Goal: Find specific page/section: Find specific page/section

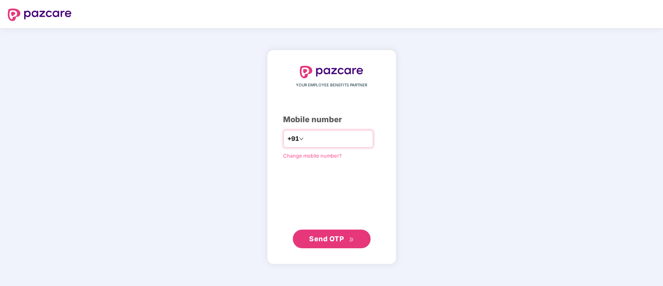
click at [321, 136] on input "number" at bounding box center [337, 139] width 64 height 12
type input "**********"
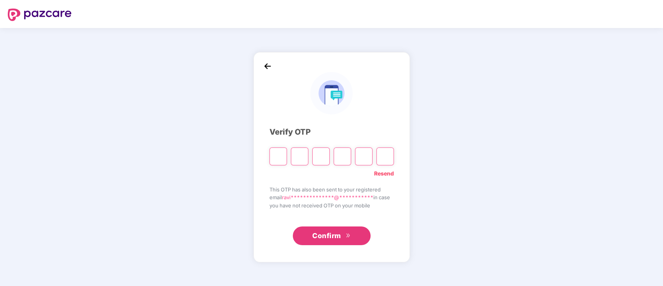
type input "*"
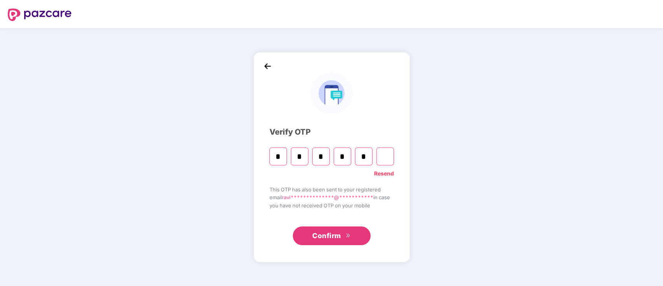
type input "*"
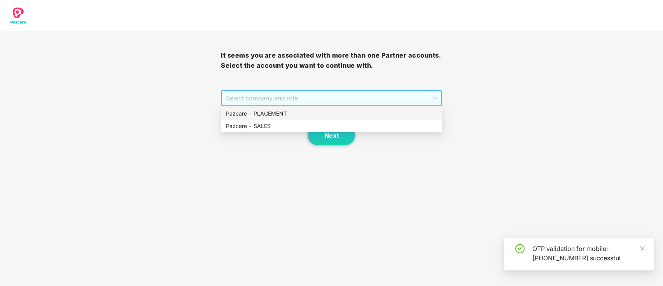
click at [352, 104] on span "Select company and role" at bounding box center [331, 98] width 211 height 15
click at [349, 114] on div "Pazcare - PLACEMENT" at bounding box center [332, 113] width 212 height 9
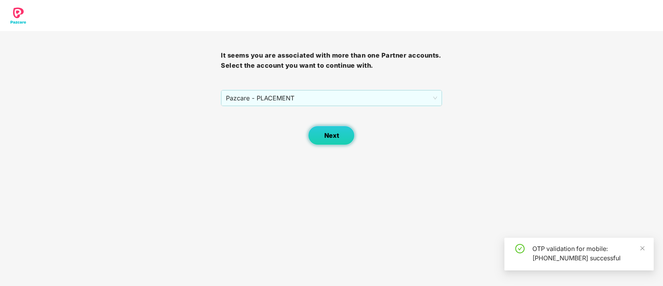
click at [341, 135] on button "Next" at bounding box center [331, 135] width 47 height 19
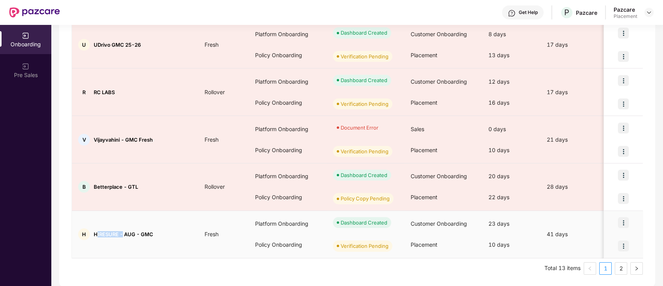
drag, startPoint x: 96, startPoint y: 233, endPoint x: 124, endPoint y: 233, distance: 28.0
click at [124, 233] on span "HIRESURE - AUG - GMC" at bounding box center [124, 234] width 60 height 6
drag, startPoint x: 93, startPoint y: 232, endPoint x: 118, endPoint y: 234, distance: 25.1
click at [118, 234] on div "H HIRESURE - AUG - GMC" at bounding box center [135, 234] width 126 height 12
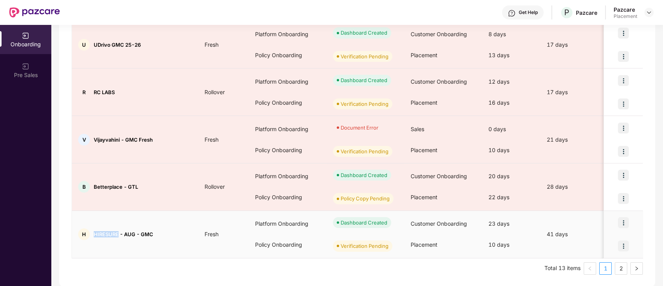
copy span "HIRESURE"
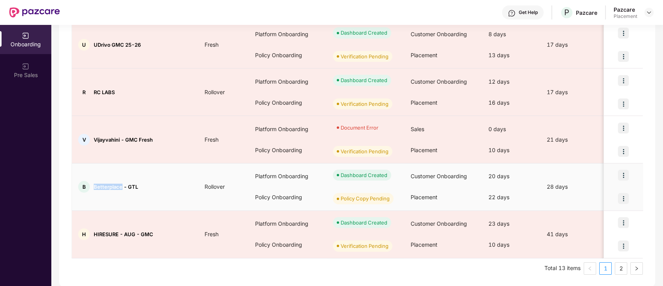
drag, startPoint x: 95, startPoint y: 186, endPoint x: 122, endPoint y: 184, distance: 27.7
click at [122, 184] on span "Betterplace - GTL" at bounding box center [116, 187] width 44 height 6
copy span "Betterplace"
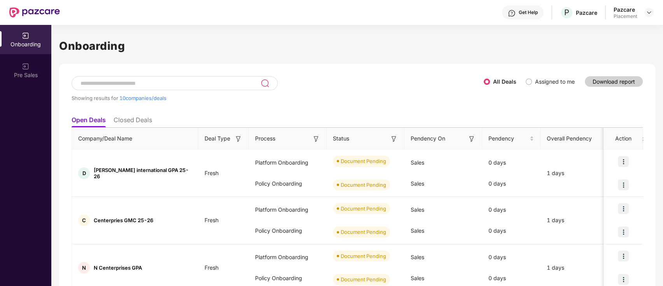
click at [145, 117] on li "Closed Deals" at bounding box center [133, 121] width 39 height 11
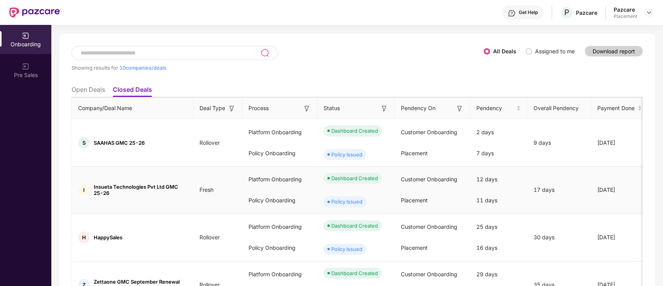
scroll to position [30, 0]
click at [92, 93] on li "Open Deals" at bounding box center [88, 91] width 33 height 11
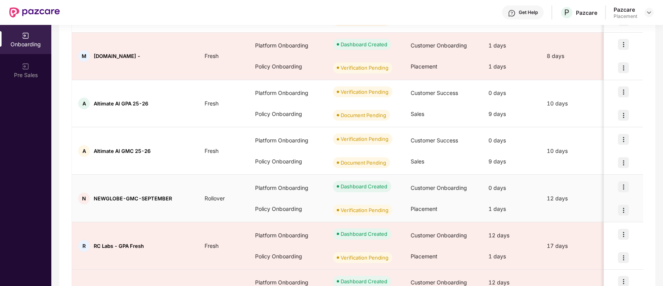
scroll to position [0, 0]
